Goal: Find specific page/section: Find specific page/section

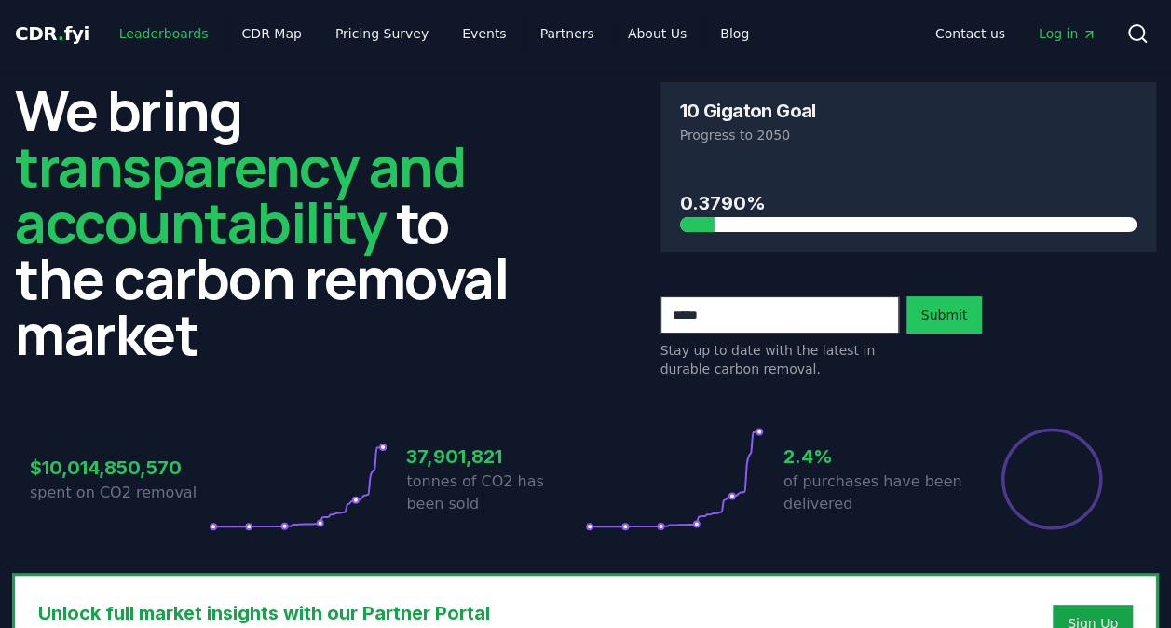
click at [149, 43] on link "Leaderboards" at bounding box center [163, 34] width 119 height 34
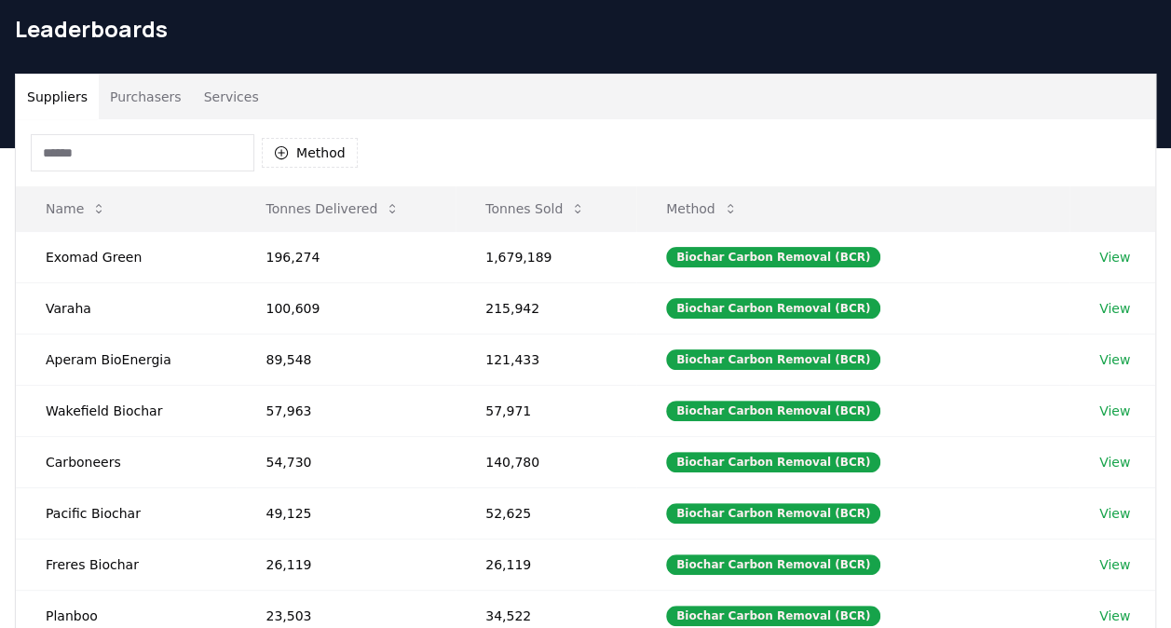
scroll to position [59, 0]
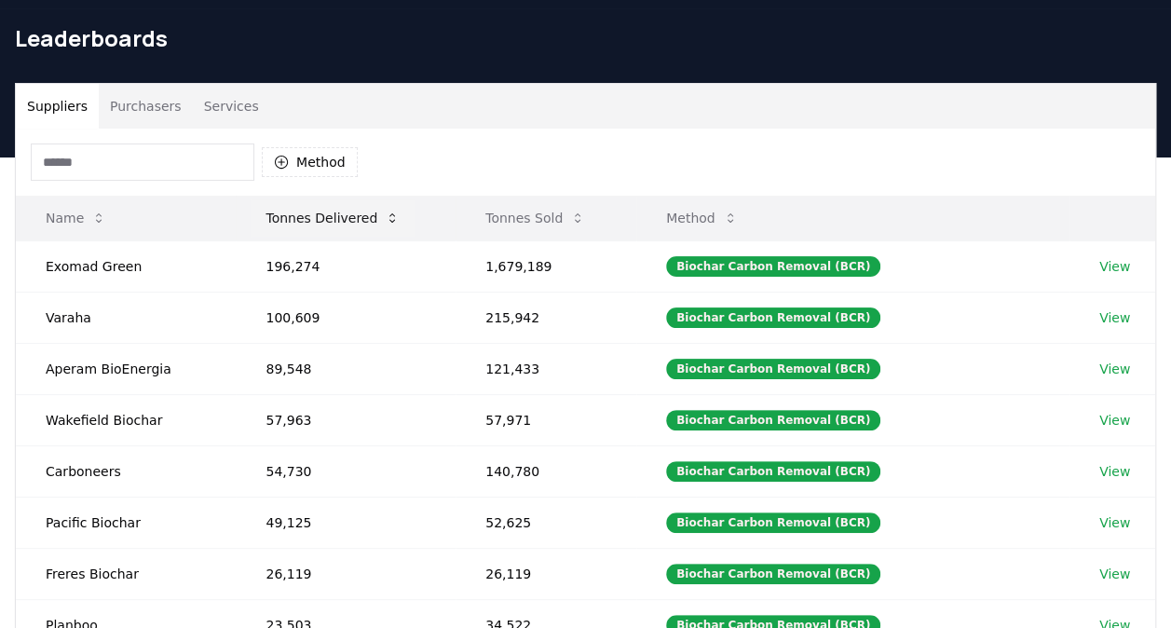
click at [321, 204] on button "Tonnes Delivered" at bounding box center [333, 217] width 164 height 37
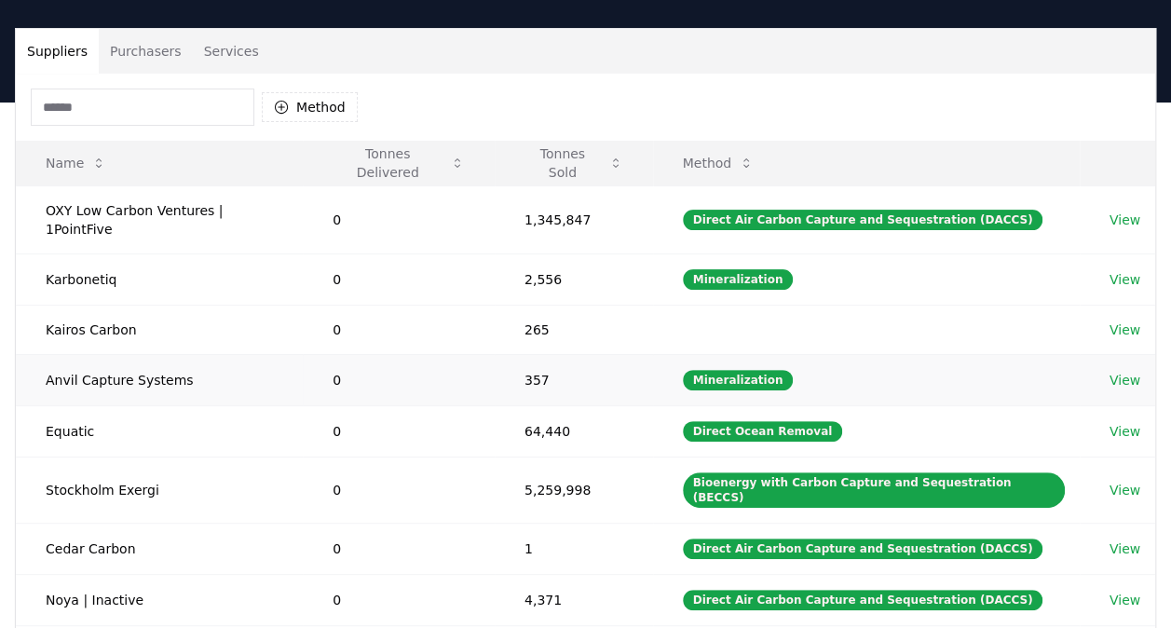
scroll to position [107, 0]
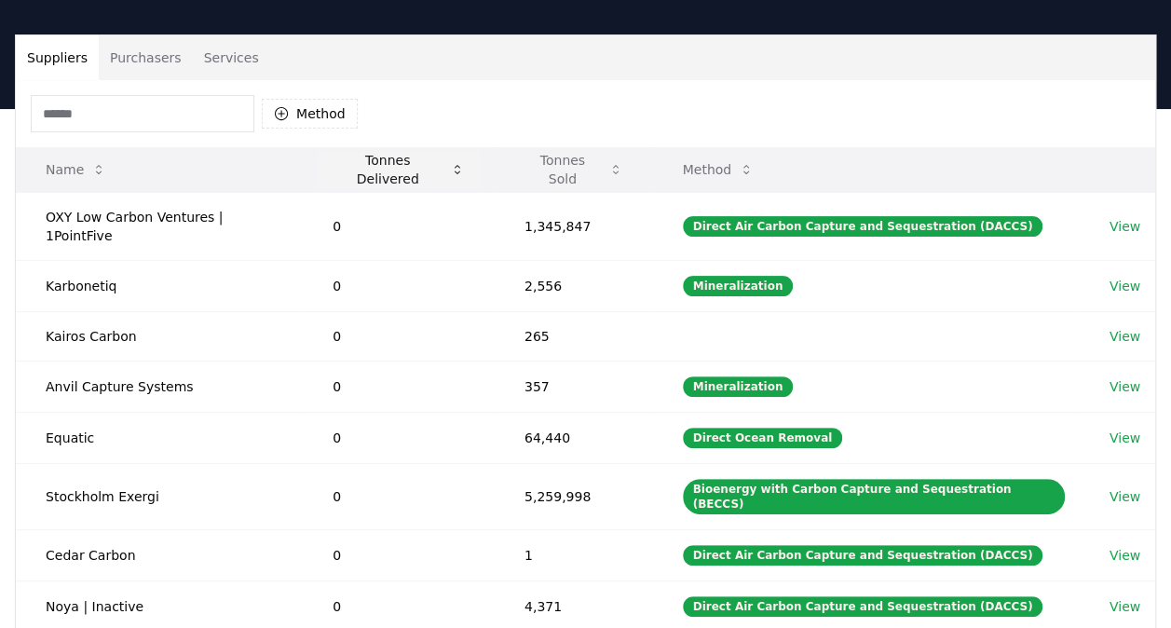
click at [388, 162] on button "Tonnes Delivered" at bounding box center [399, 169] width 162 height 37
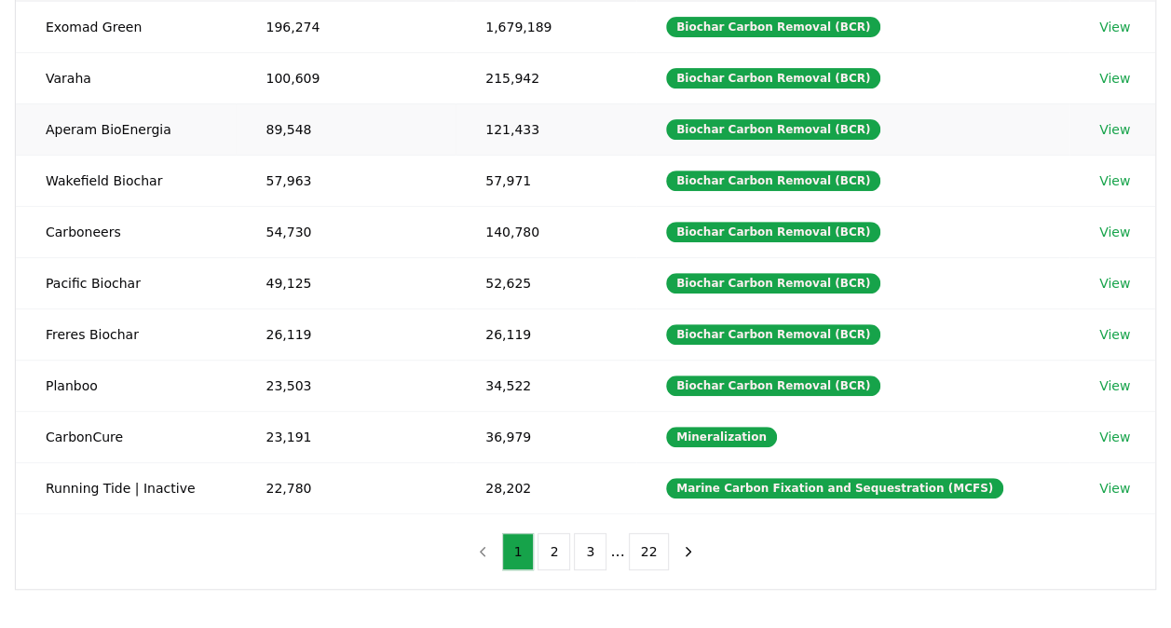
scroll to position [299, 0]
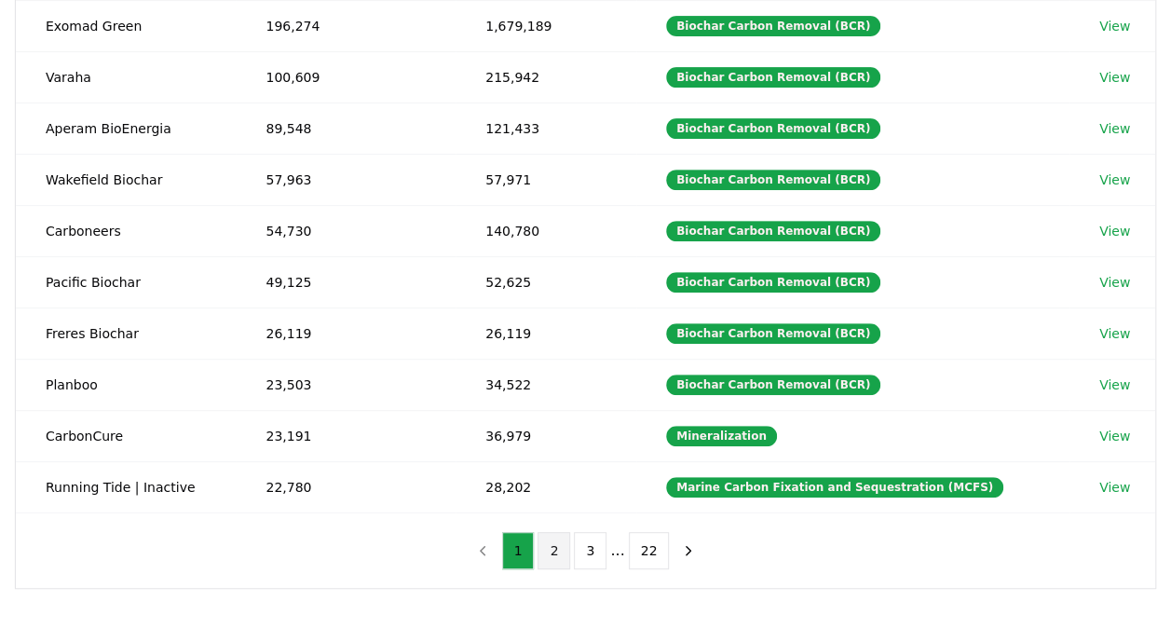
click at [547, 538] on button "2" at bounding box center [554, 550] width 33 height 37
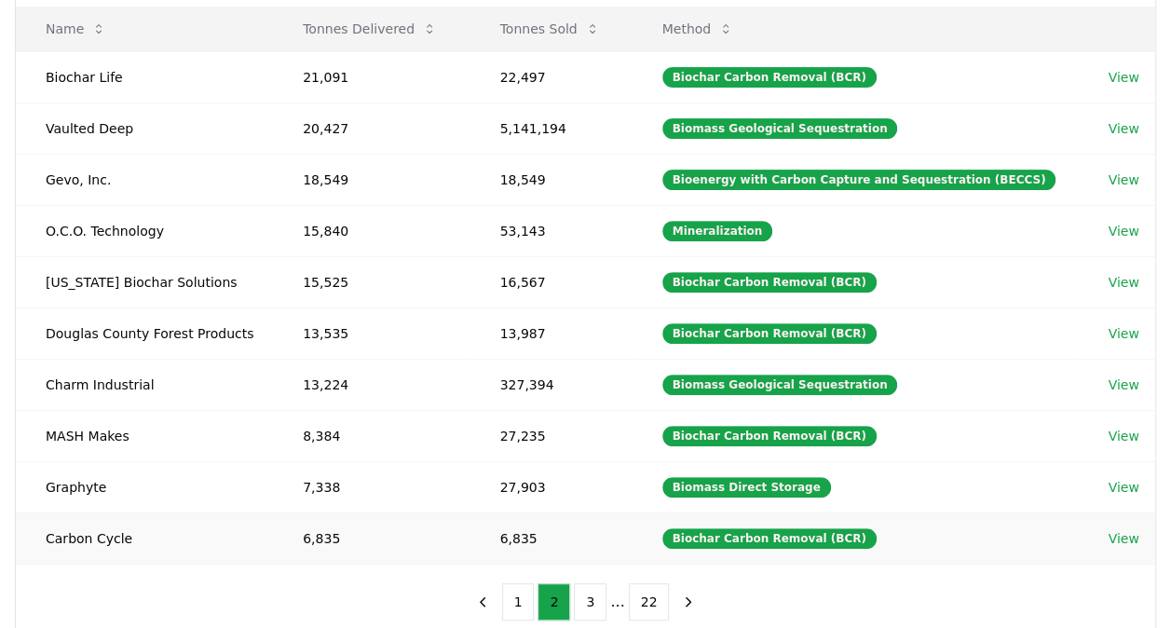
scroll to position [250, 0]
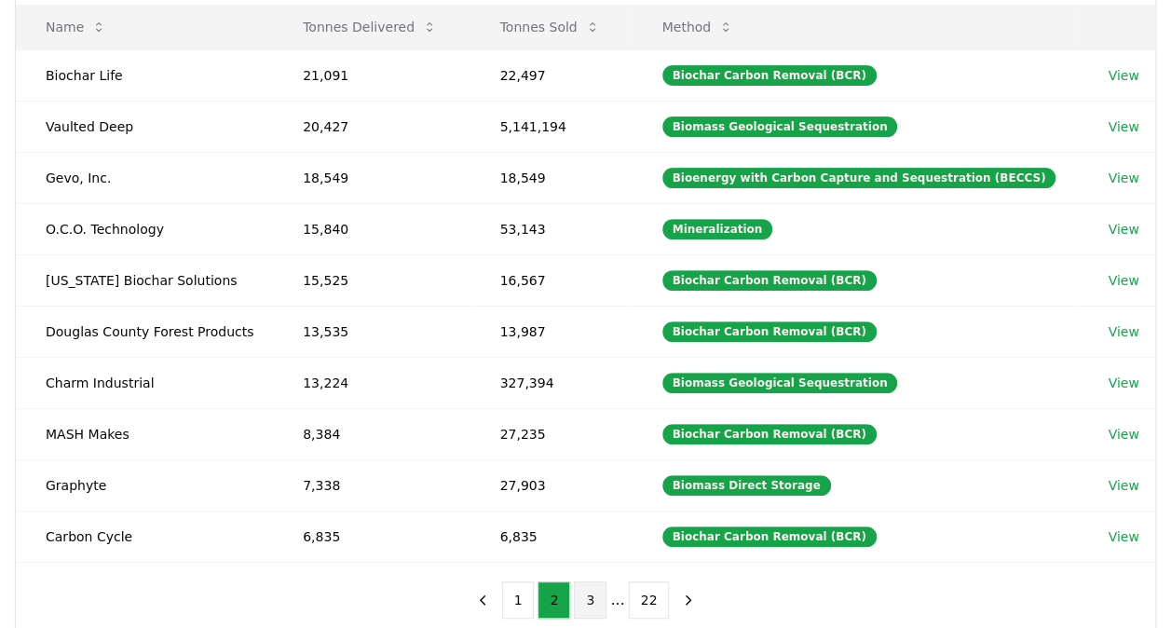
drag, startPoint x: 590, startPoint y: 601, endPoint x: 581, endPoint y: 578, distance: 24.8
click at [590, 601] on button "3" at bounding box center [590, 599] width 33 height 37
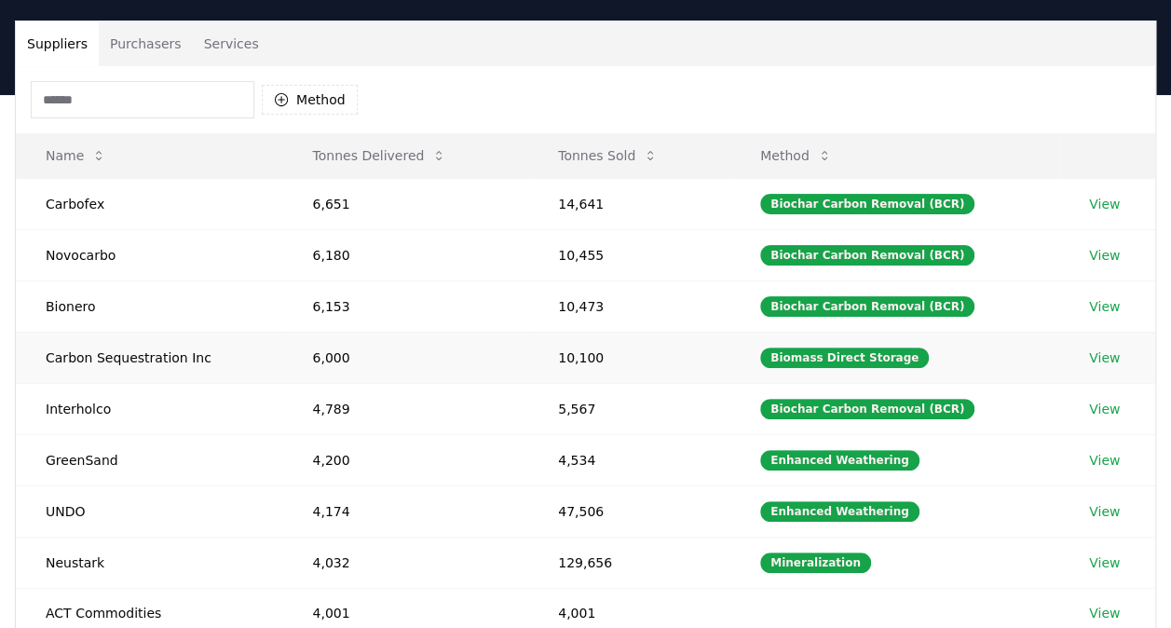
scroll to position [0, 0]
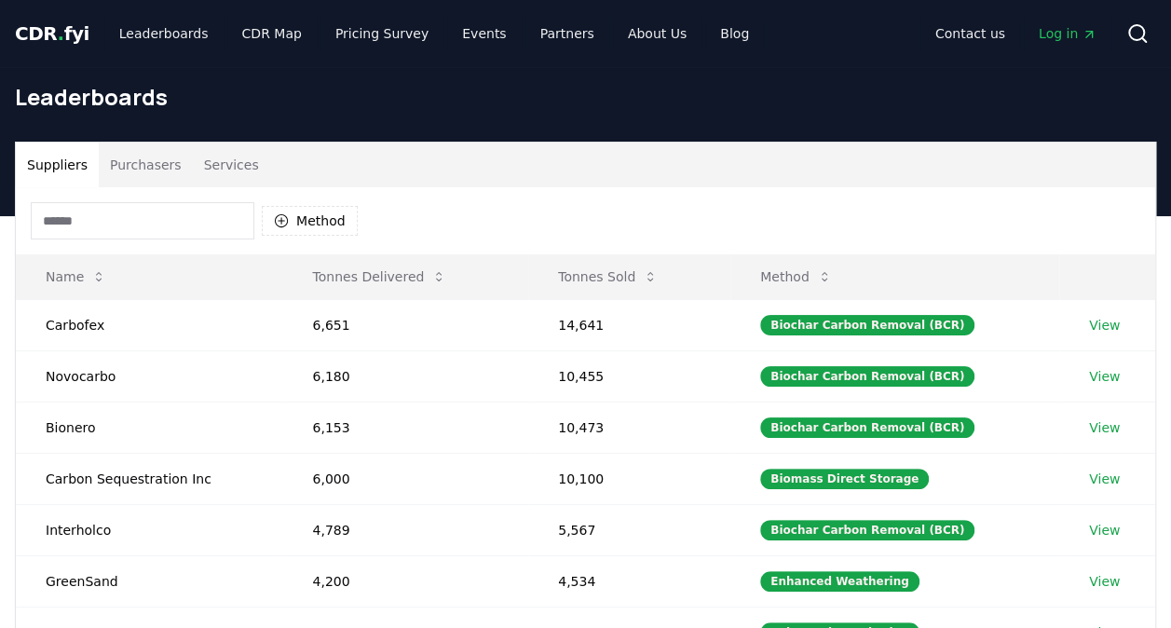
click at [1126, 214] on div "Method" at bounding box center [586, 220] width 1140 height 67
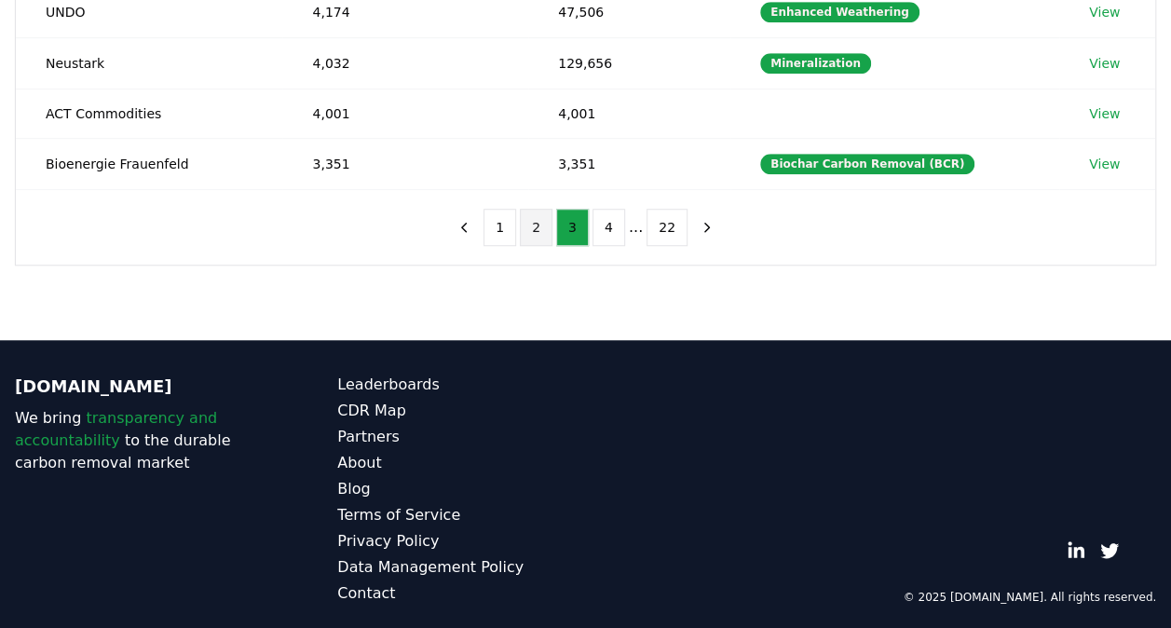
click at [534, 222] on button "2" at bounding box center [536, 227] width 33 height 37
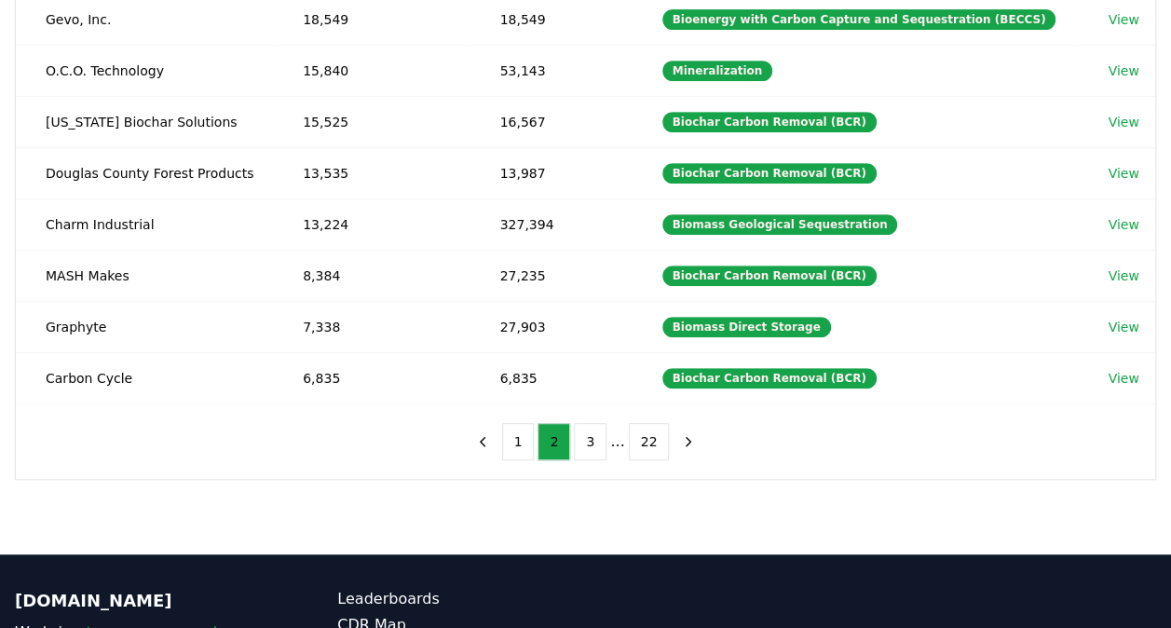
scroll to position [416, 0]
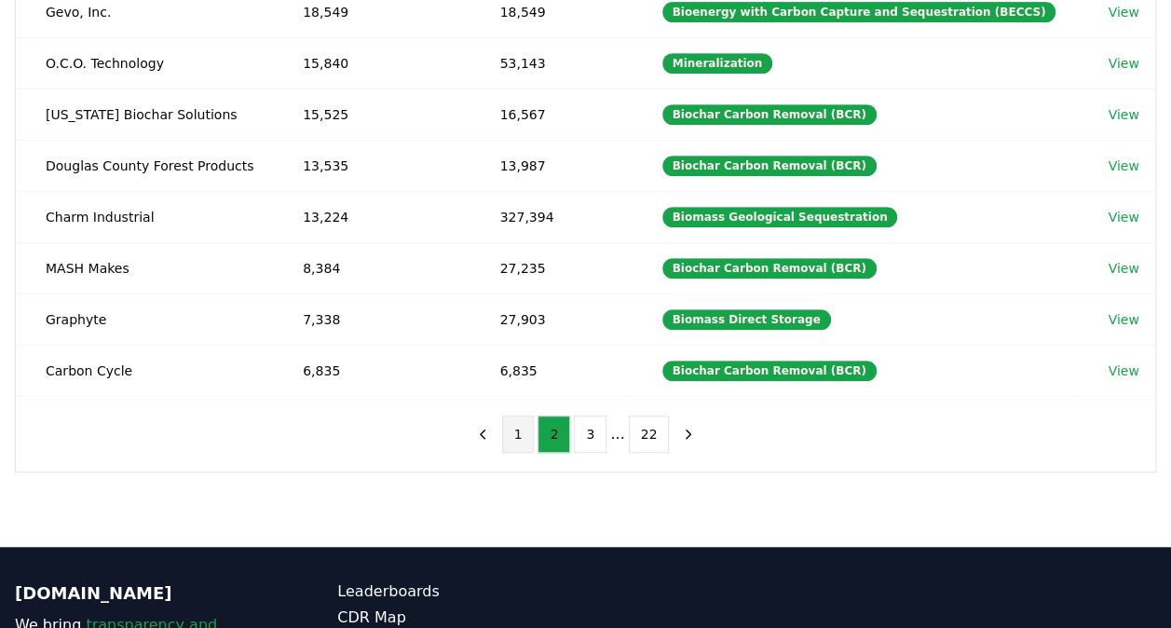
click at [520, 425] on button "1" at bounding box center [518, 434] width 33 height 37
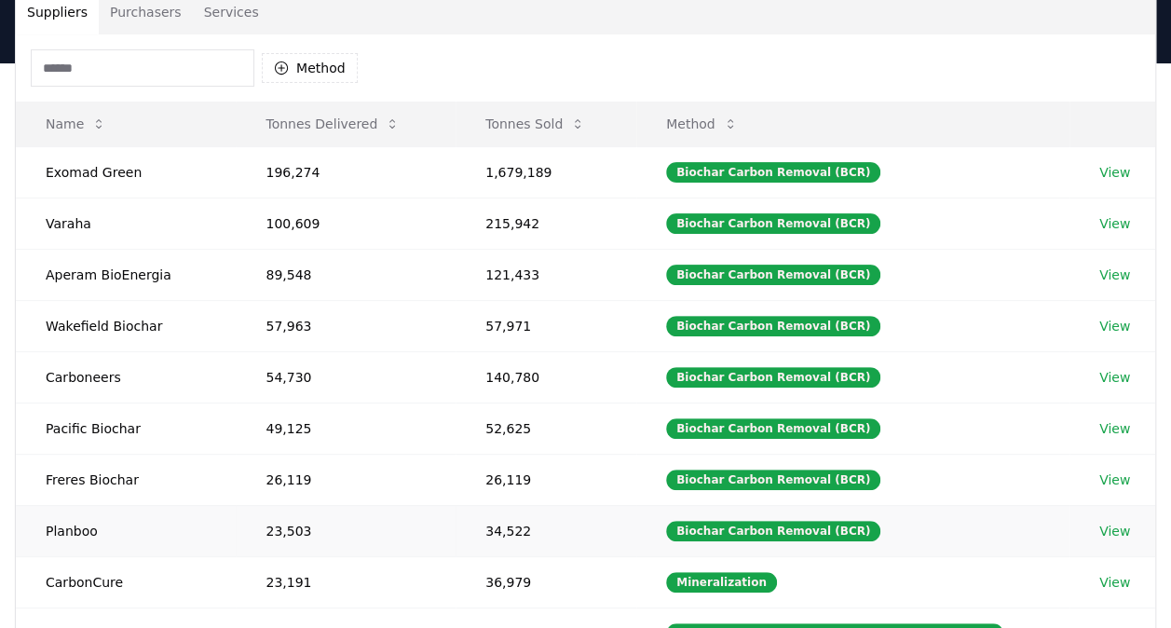
scroll to position [0, 0]
